Goal: Information Seeking & Learning: Check status

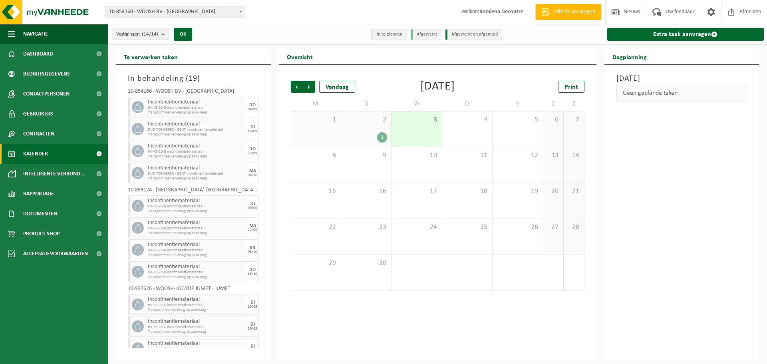
click at [362, 132] on div "1" at bounding box center [366, 137] width 42 height 10
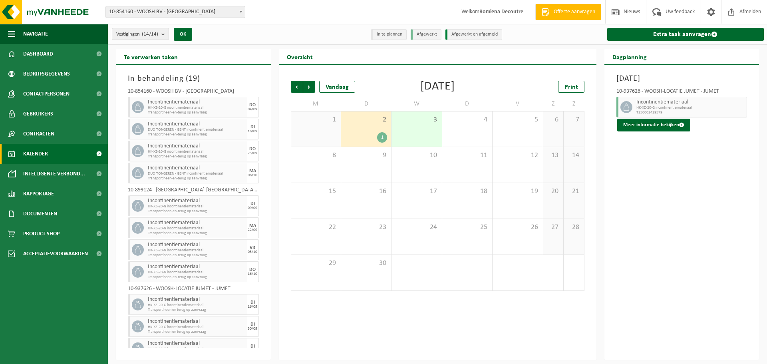
click at [664, 105] on span "Incontinentiemateriaal" at bounding box center [690, 102] width 109 height 6
click at [664, 123] on button "Meer informatie bekijken" at bounding box center [653, 125] width 73 height 13
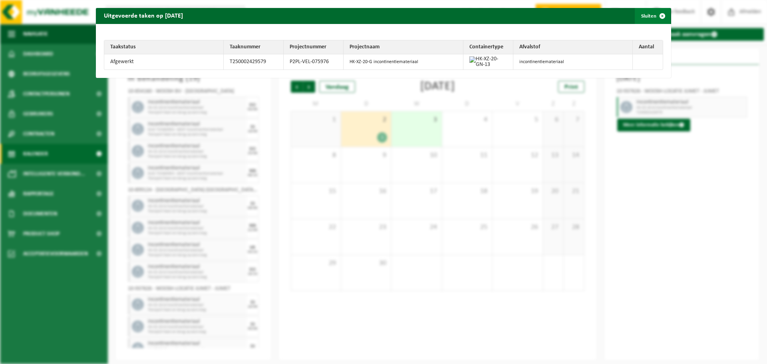
click at [658, 16] on span "button" at bounding box center [662, 16] width 16 height 16
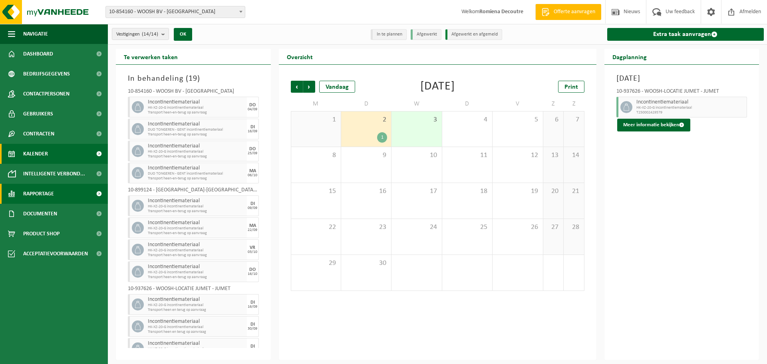
click at [33, 196] on span "Rapportage" at bounding box center [38, 194] width 31 height 20
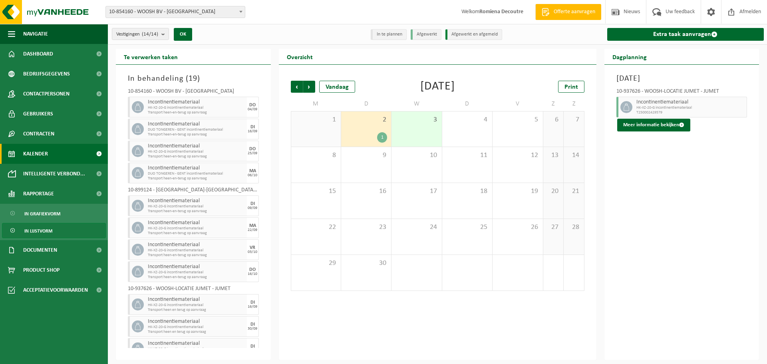
click at [40, 230] on span "In lijstvorm" at bounding box center [38, 230] width 28 height 15
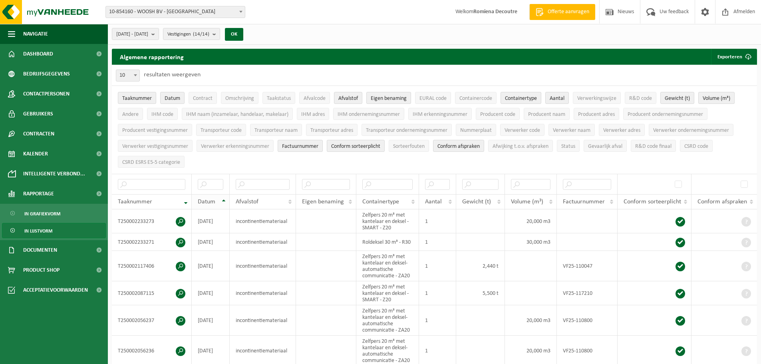
click at [216, 198] on div "Datum" at bounding box center [209, 201] width 22 height 6
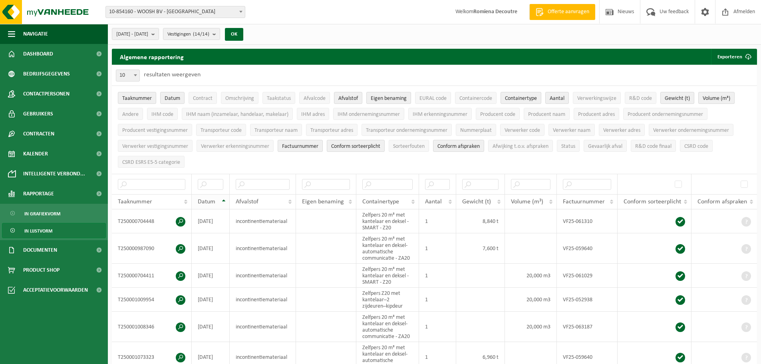
click at [216, 198] on div "Datum" at bounding box center [209, 201] width 22 height 6
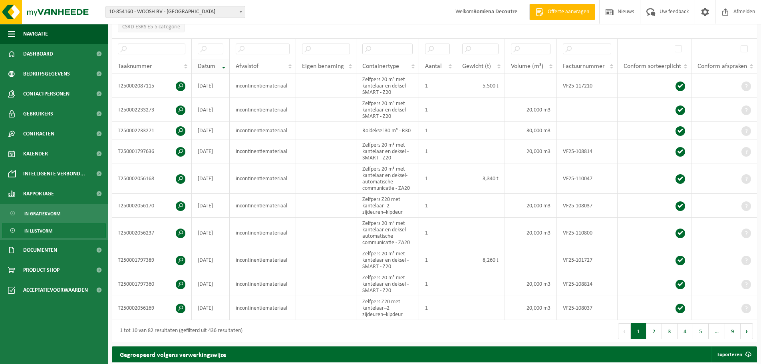
scroll to position [137, 0]
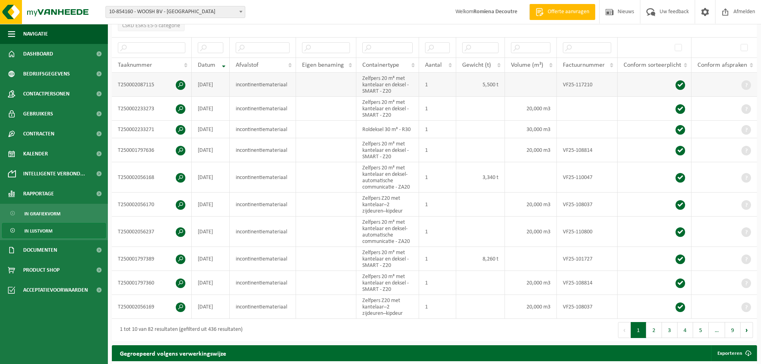
click at [149, 83] on td "T250002087115" at bounding box center [152, 85] width 80 height 24
click at [180, 83] on span at bounding box center [181, 85] width 10 height 10
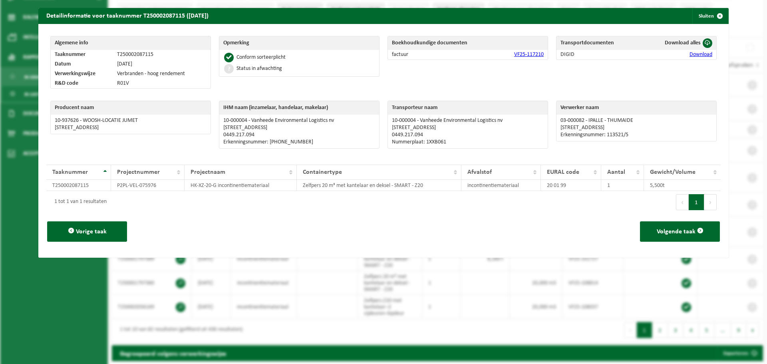
click at [594, 120] on p "03-000082 - IPALLE - THUMAIDE" at bounding box center [636, 120] width 152 height 6
drag, startPoint x: 117, startPoint y: 63, endPoint x: 169, endPoint y: 73, distance: 52.5
click at [169, 73] on tbody "Taaknummer T250002087115 Datum 19-08-2025 Verwerkingswijze Verbranden - hoog re…" at bounding box center [131, 69] width 160 height 38
click at [169, 73] on td "Verbranden - hoog rendement" at bounding box center [161, 74] width 97 height 10
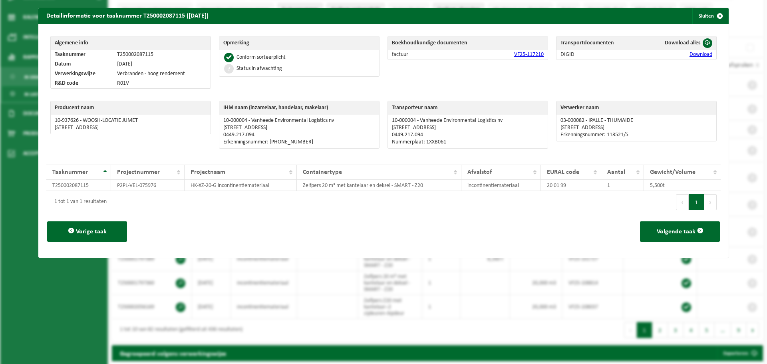
click at [519, 57] on link "VF25-117210" at bounding box center [529, 55] width 30 height 6
click at [712, 16] on span "button" at bounding box center [719, 16] width 16 height 16
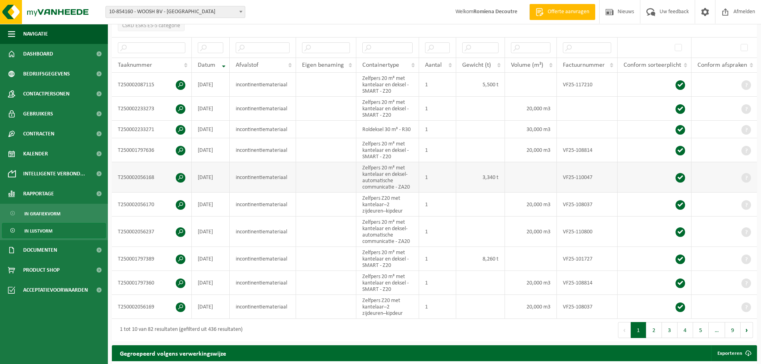
click at [182, 175] on span at bounding box center [181, 178] width 10 height 10
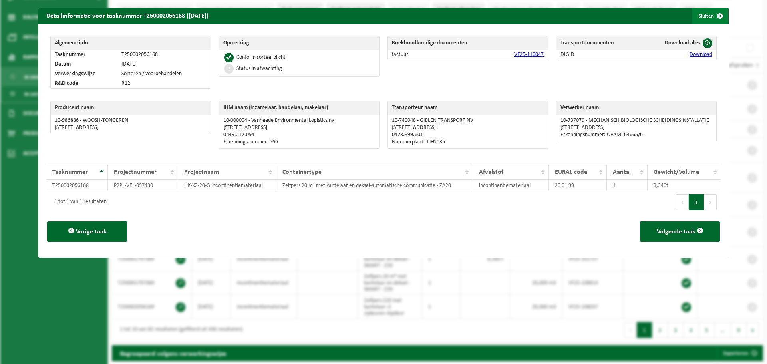
click at [711, 18] on span "button" at bounding box center [719, 16] width 16 height 16
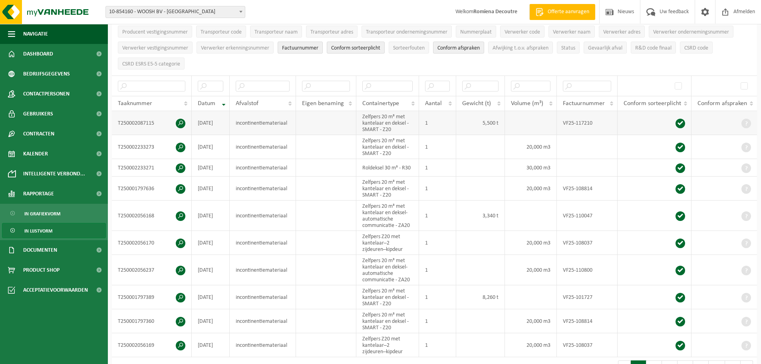
scroll to position [0, 0]
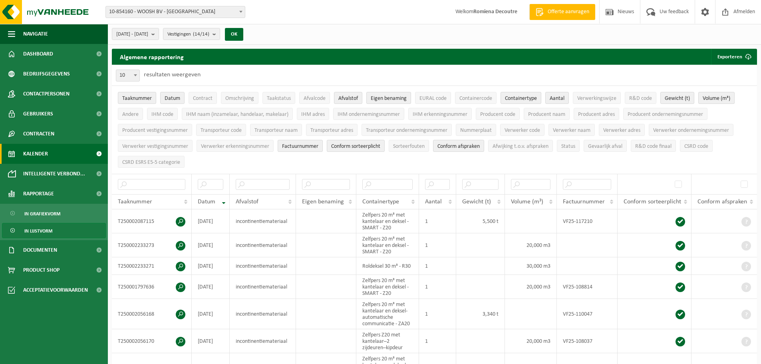
click at [47, 159] on span "Kalender" at bounding box center [35, 154] width 25 height 20
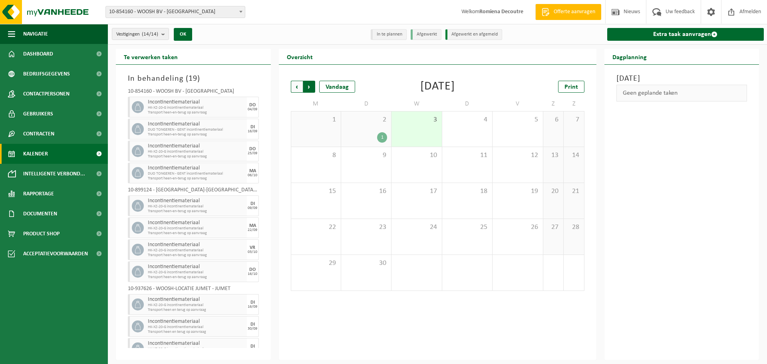
click at [297, 86] on span "Vorige" at bounding box center [297, 87] width 12 height 12
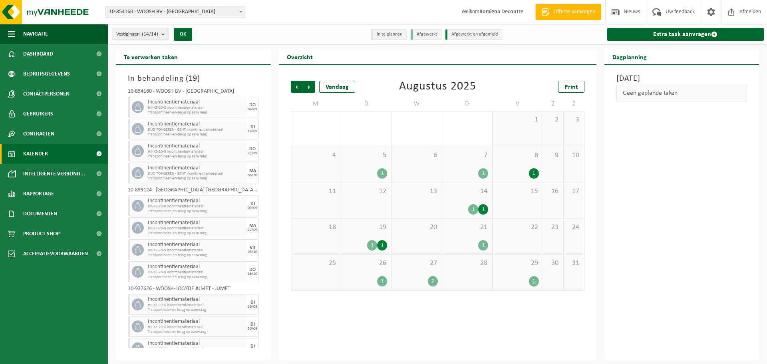
click at [522, 273] on div "29 1" at bounding box center [517, 273] width 50 height 36
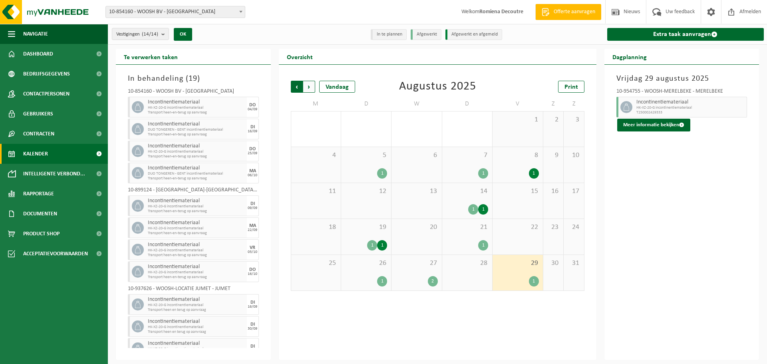
click at [310, 86] on span "Volgende" at bounding box center [309, 87] width 12 height 12
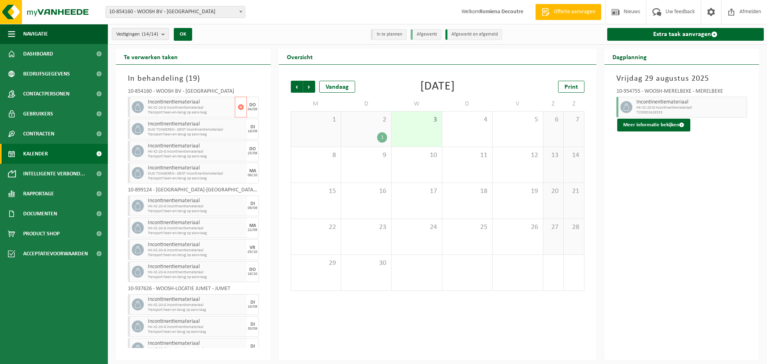
click at [187, 111] on span "Transport heen-en-terug op aanvraag" at bounding box center [190, 112] width 85 height 5
click at [189, 99] on span "Incontinentiemateriaal" at bounding box center [190, 102] width 85 height 6
click at [162, 102] on span "Incontinentiemateriaal" at bounding box center [190, 102] width 85 height 6
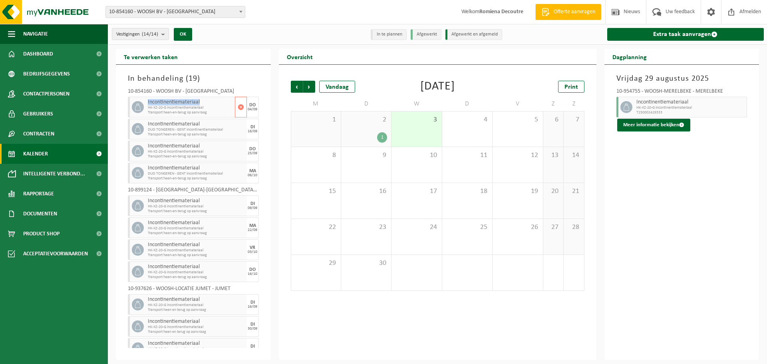
click at [162, 102] on span "Incontinentiemateriaal" at bounding box center [190, 102] width 85 height 6
click at [44, 198] on span "Rapportage" at bounding box center [38, 194] width 31 height 20
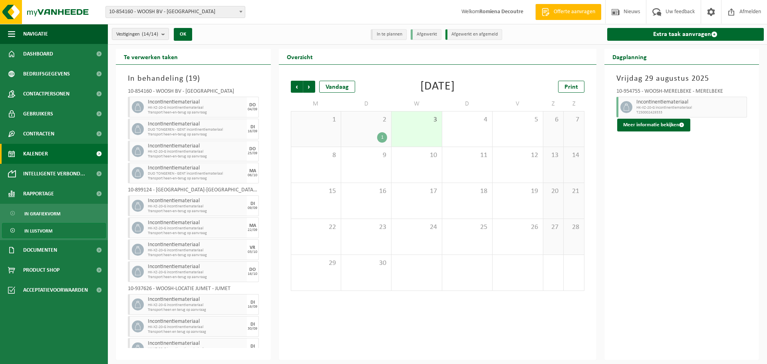
click at [44, 232] on span "In lijstvorm" at bounding box center [38, 230] width 28 height 15
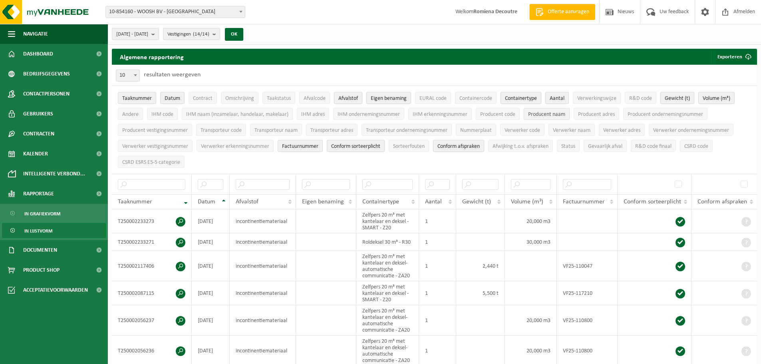
click at [553, 115] on span "Producent naam" at bounding box center [546, 114] width 37 height 6
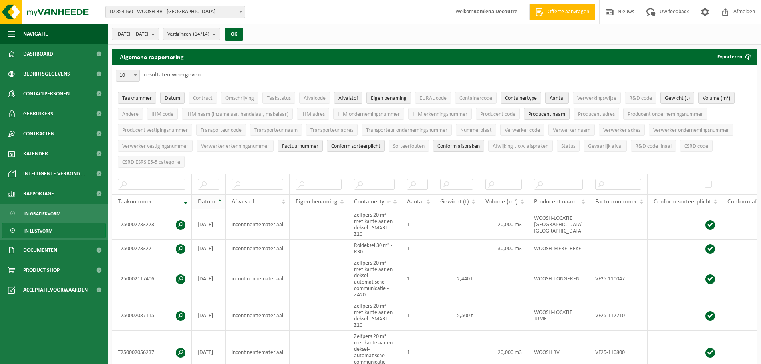
click at [210, 198] on span "Datum" at bounding box center [207, 201] width 18 height 6
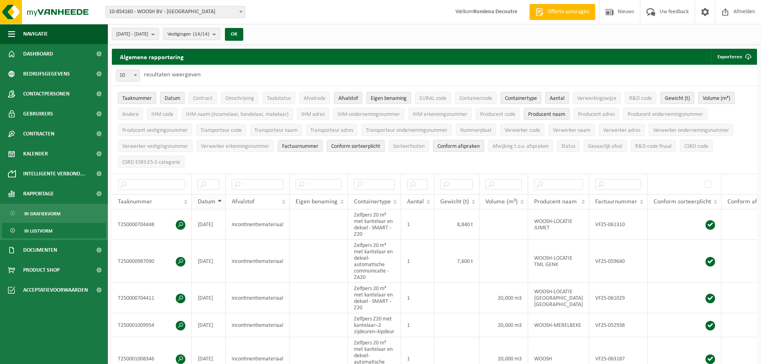
click at [210, 198] on span "Datum" at bounding box center [207, 201] width 18 height 6
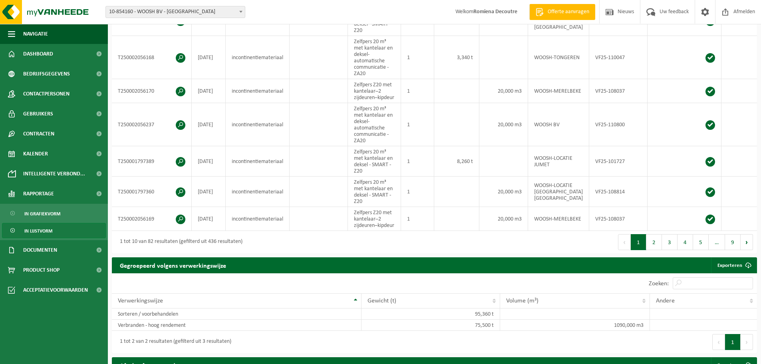
scroll to position [283, 0]
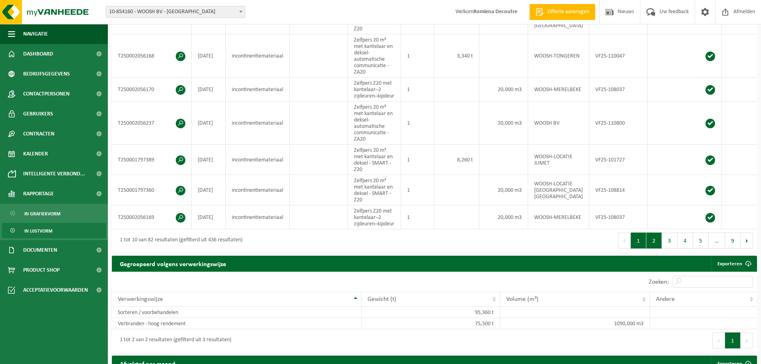
click at [652, 248] on button "2" at bounding box center [654, 240] width 16 height 16
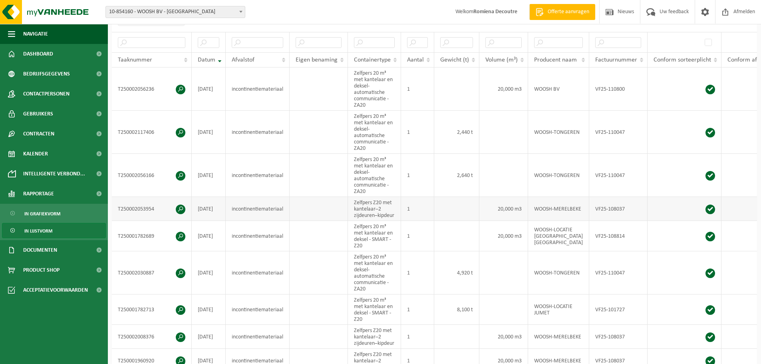
scroll to position [141, 0]
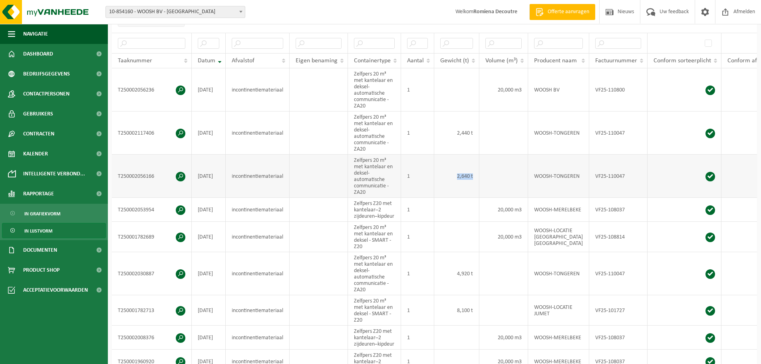
drag, startPoint x: 457, startPoint y: 175, endPoint x: 473, endPoint y: 176, distance: 16.4
click at [473, 176] on td "2,640 t" at bounding box center [456, 176] width 45 height 43
click at [465, 129] on td "2,440 t" at bounding box center [456, 132] width 45 height 43
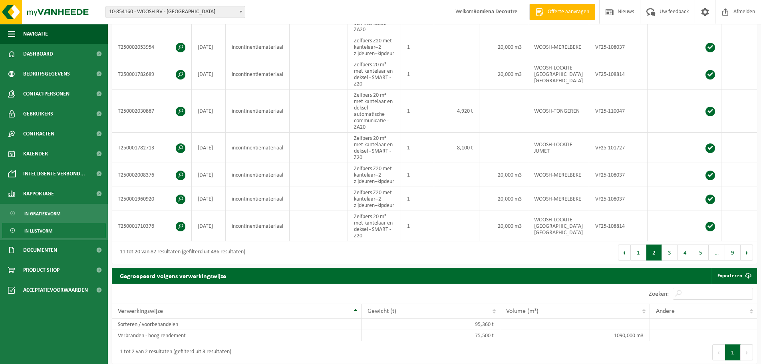
scroll to position [304, 0]
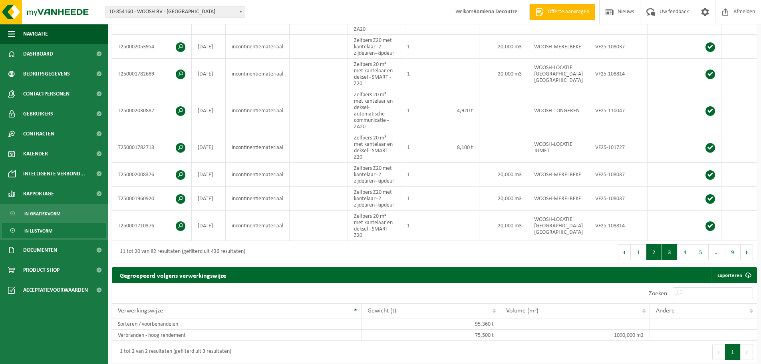
click at [669, 260] on button "3" at bounding box center [670, 252] width 16 height 16
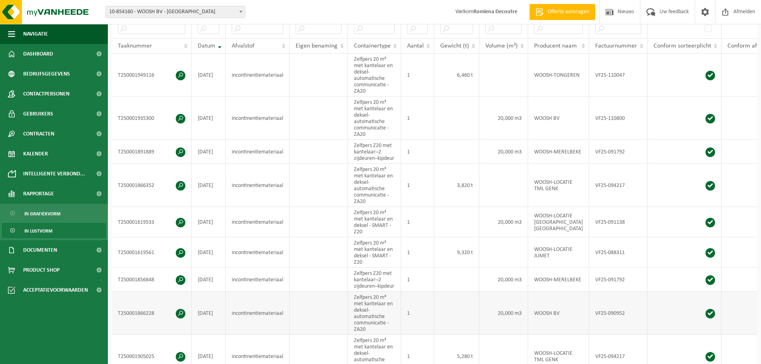
scroll to position [0, 0]
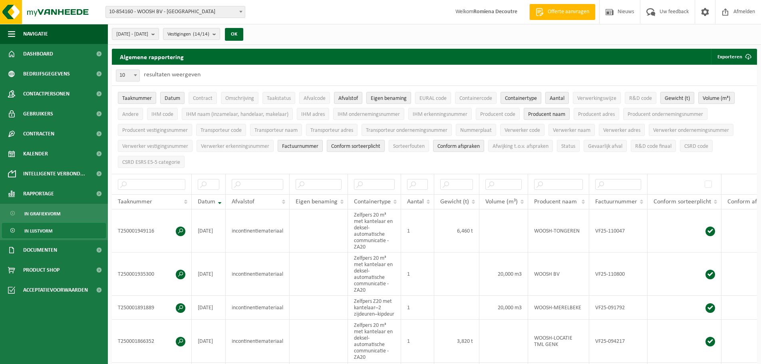
click at [380, 61] on div "Algemene rapportering Exporteren Enkel mijn selectie Alle beschikbare kolommen" at bounding box center [434, 57] width 645 height 16
drag, startPoint x: 40, startPoint y: 145, endPoint x: 28, endPoint y: 155, distance: 15.0
click at [28, 155] on span "Kalender" at bounding box center [35, 154] width 25 height 20
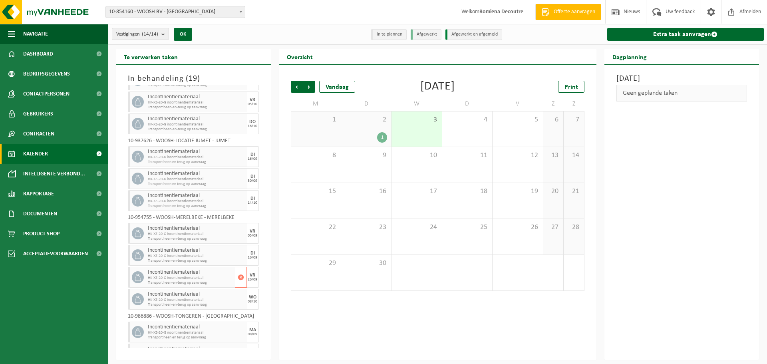
scroll to position [148, 0]
drag, startPoint x: 183, startPoint y: 147, endPoint x: 172, endPoint y: 152, distance: 12.9
click at [172, 152] on span "Incontinentiemateriaal" at bounding box center [190, 151] width 85 height 6
drag, startPoint x: 624, startPoint y: 92, endPoint x: 687, endPoint y: 101, distance: 64.1
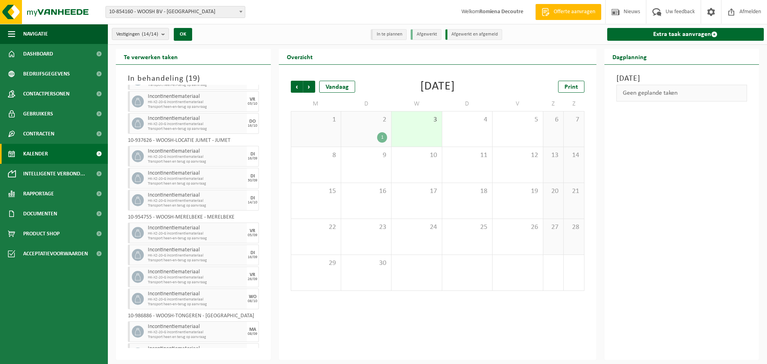
click at [687, 101] on div "Geen geplande taken" at bounding box center [681, 93] width 131 height 17
click at [708, 180] on div "[DATE] Geen geplande taken" at bounding box center [681, 212] width 155 height 295
